Goal: Information Seeking & Learning: Learn about a topic

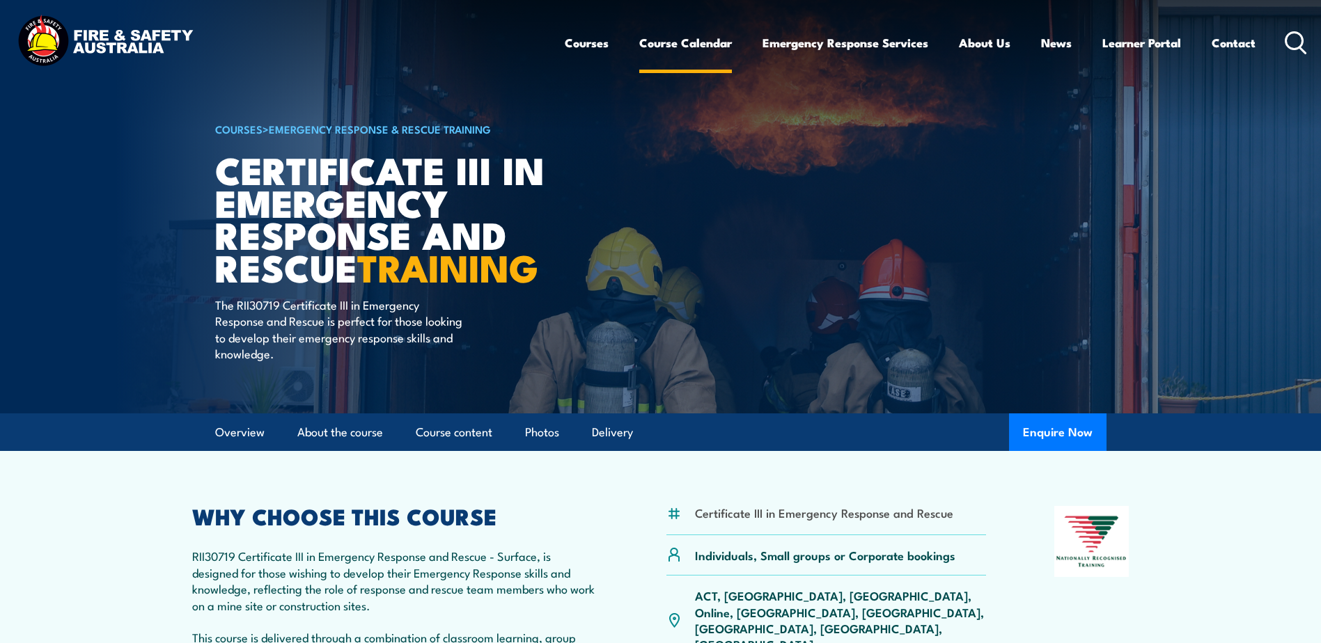
click at [672, 41] on link "Course Calendar" at bounding box center [685, 42] width 93 height 37
click at [673, 40] on link "Course Calendar" at bounding box center [685, 42] width 93 height 37
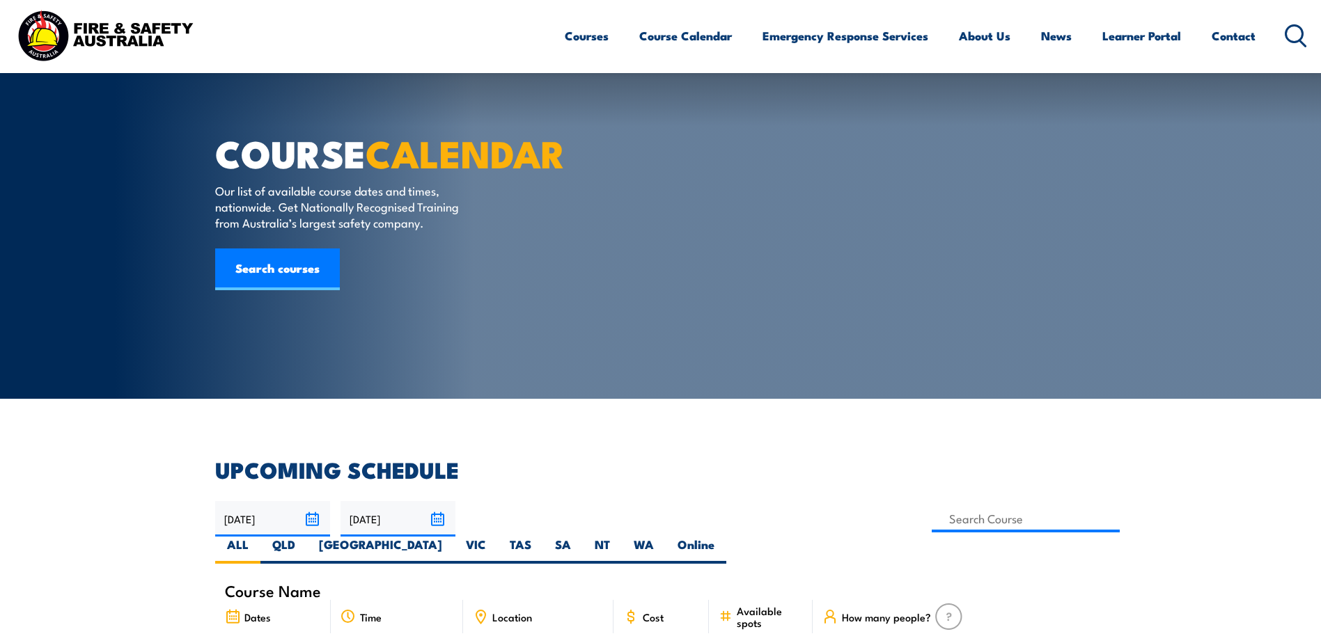
scroll to position [487, 0]
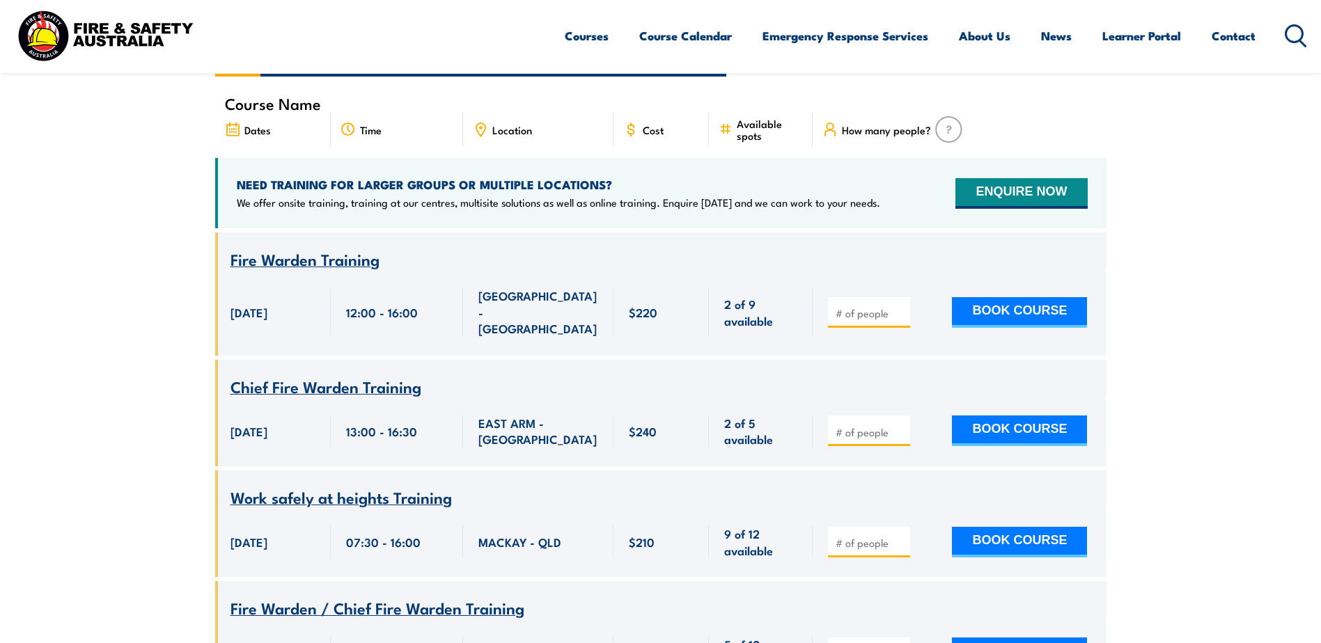
click at [524, 124] on span "Location" at bounding box center [512, 130] width 40 height 12
click at [478, 122] on icon at bounding box center [480, 129] width 15 height 15
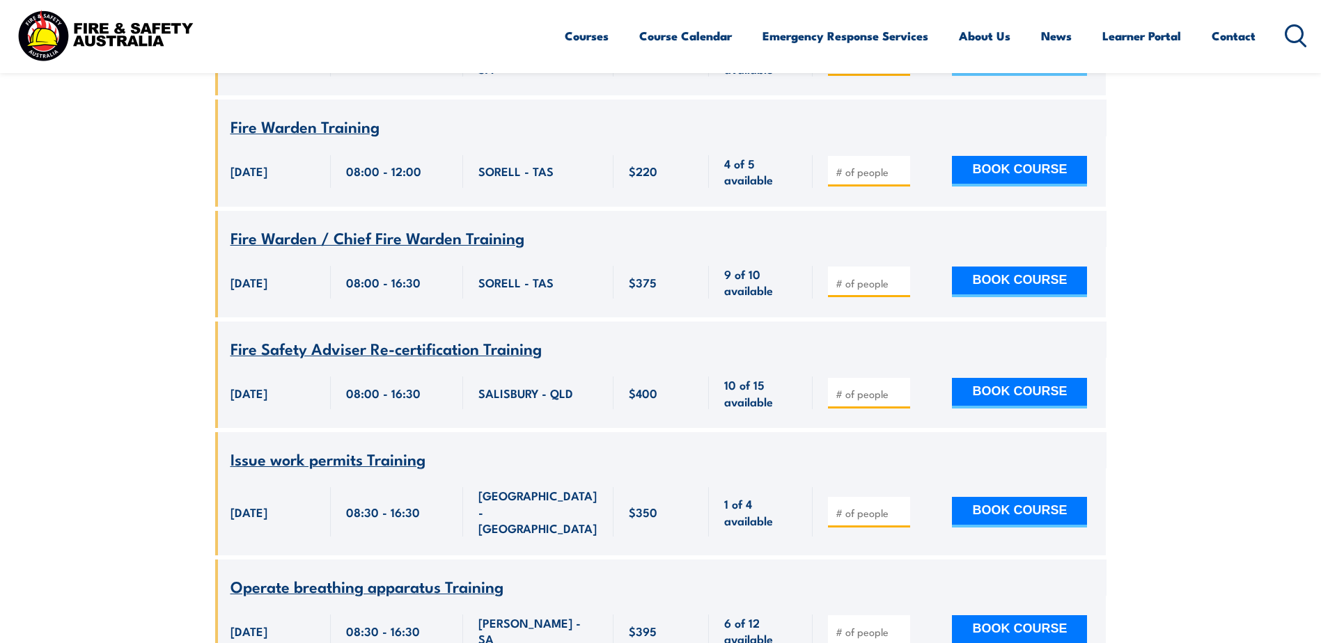
scroll to position [4108, 0]
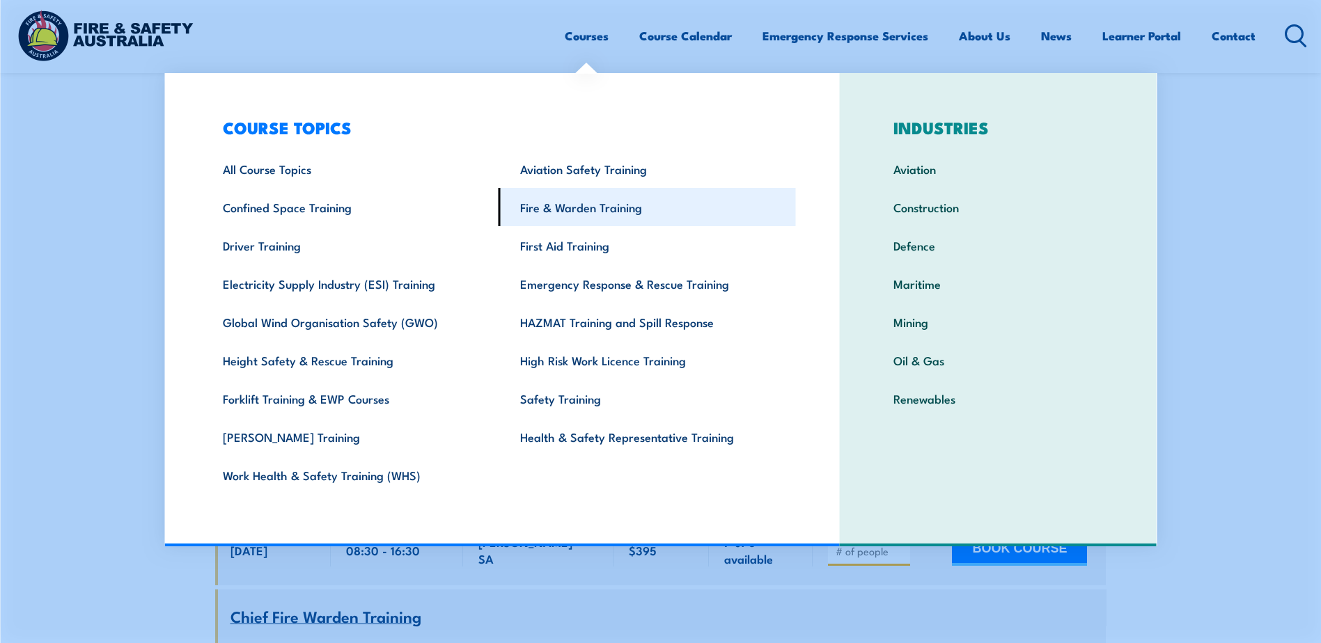
click at [733, 199] on link "Fire & Warden Training" at bounding box center [647, 207] width 297 height 38
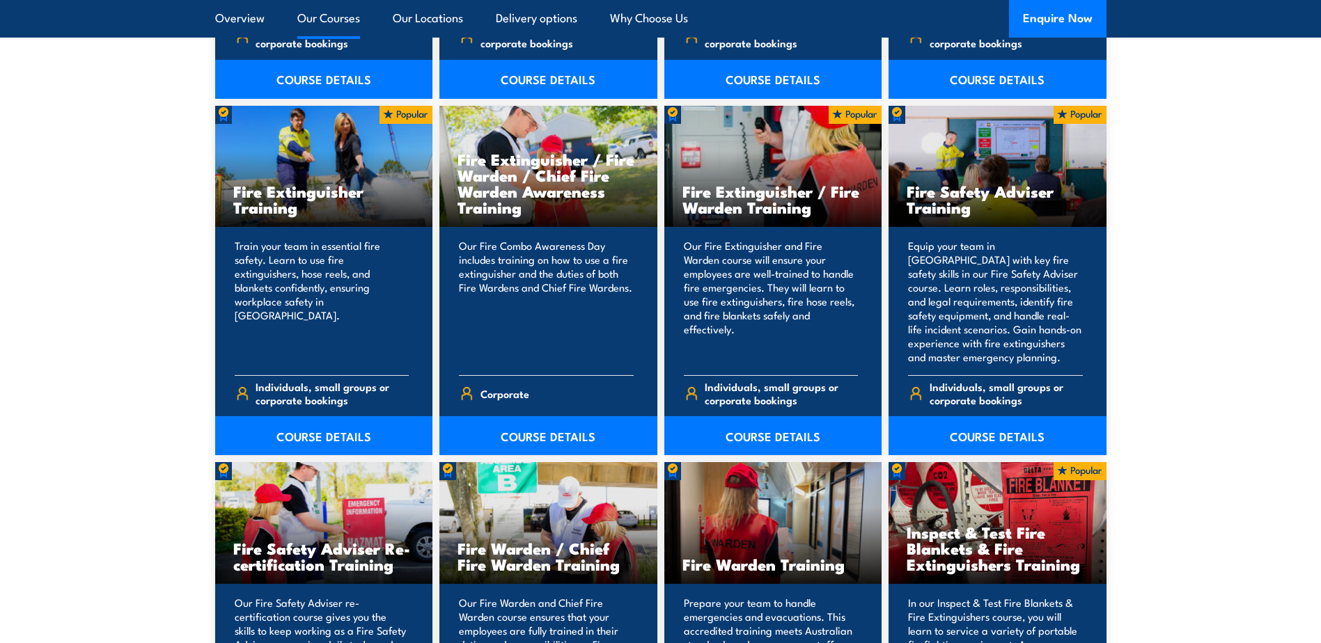
scroll to position [1462, 0]
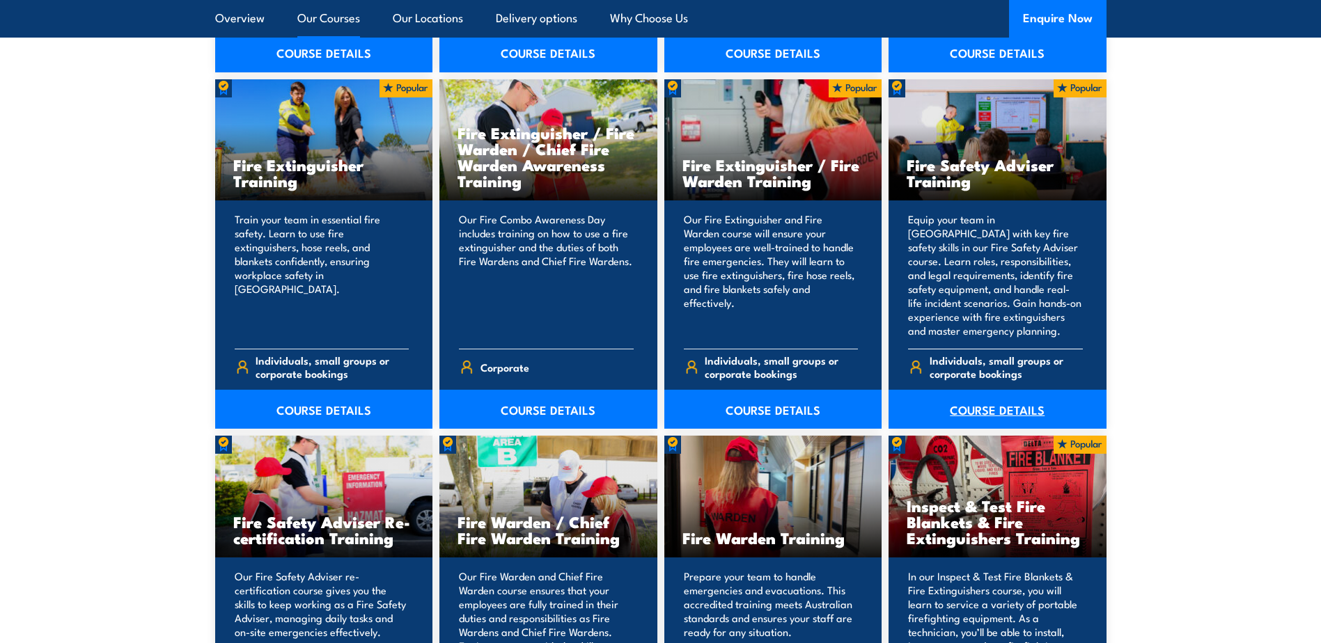
click at [1080, 407] on link "COURSE DETAILS" at bounding box center [998, 409] width 218 height 39
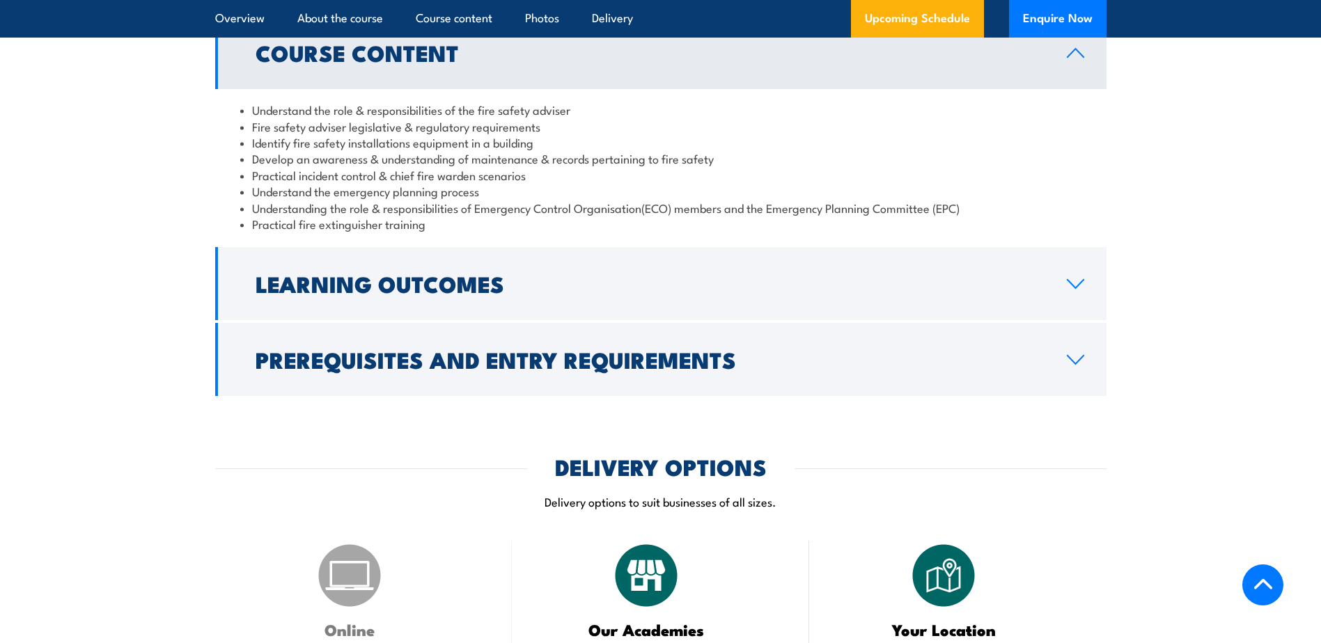
scroll to position [696, 0]
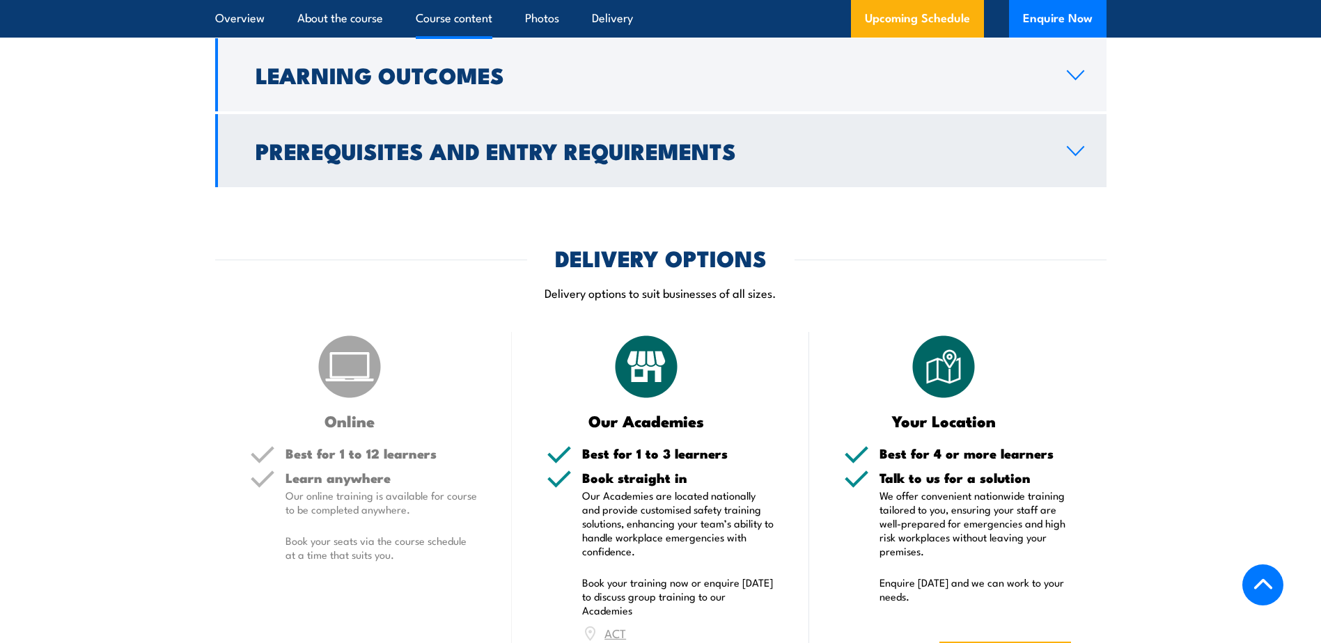
click at [1081, 157] on icon at bounding box center [1075, 151] width 19 height 11
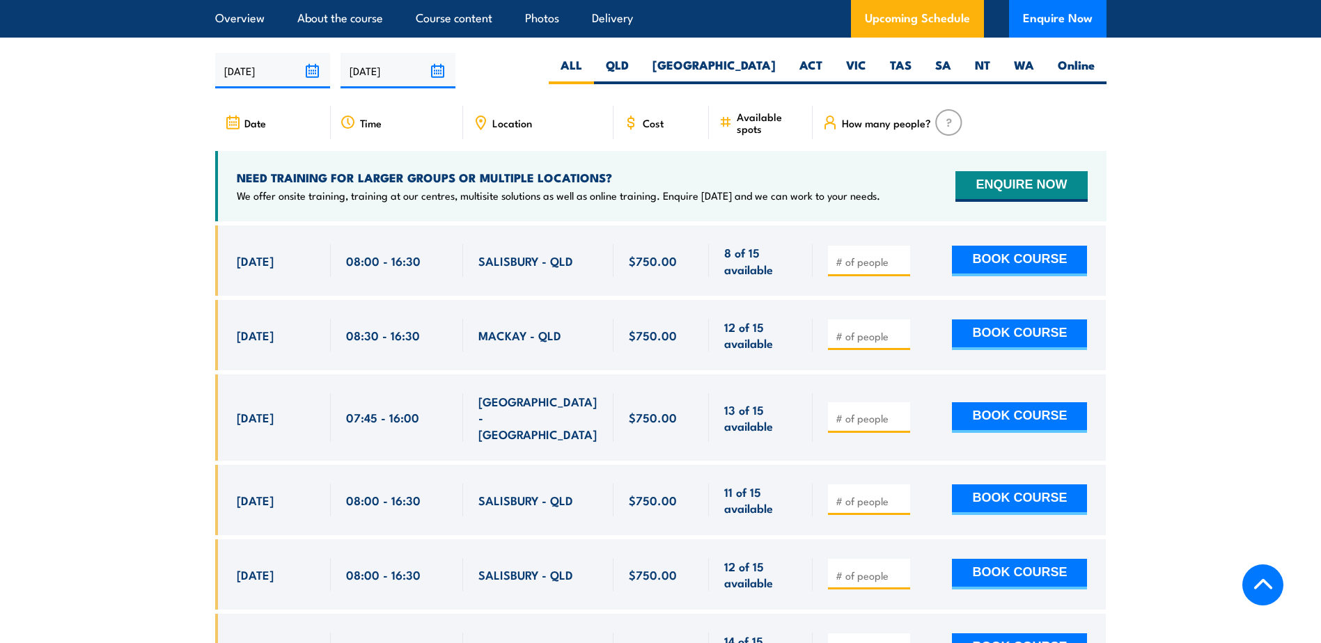
scroll to position [2302, 0]
